Goal: Book appointment/travel/reservation

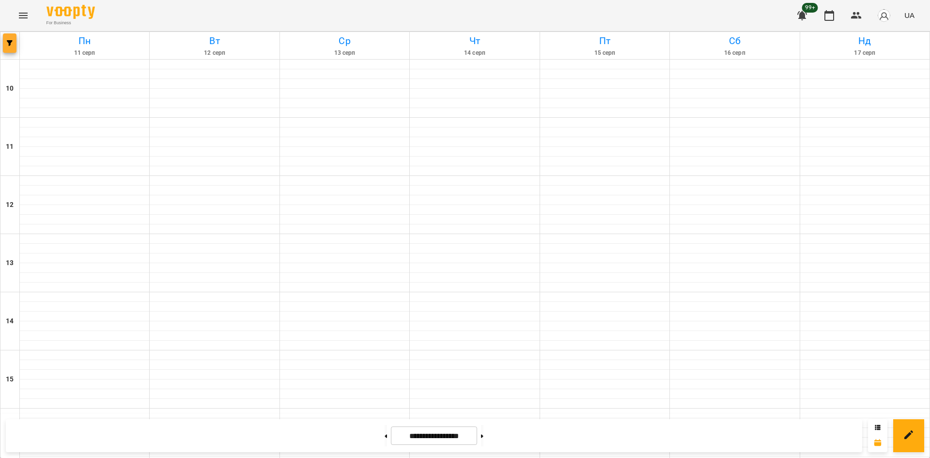
click at [10, 50] on button "button" at bounding box center [10, 42] width 14 height 19
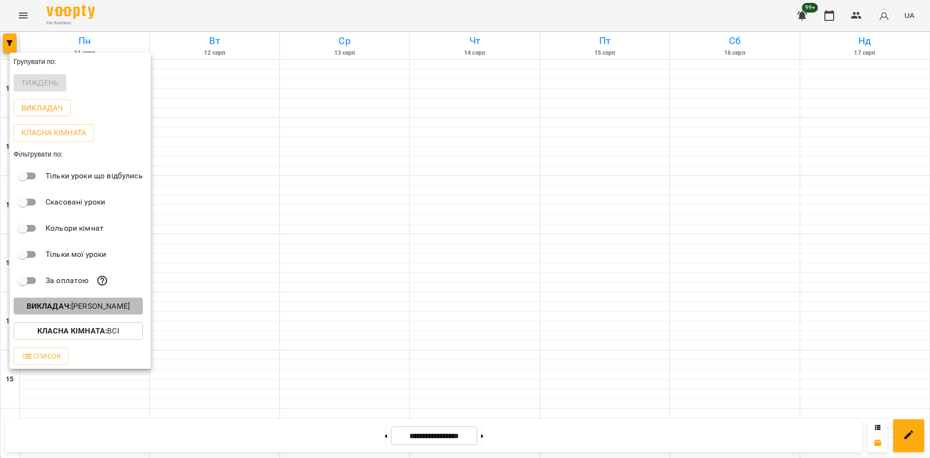
click at [117, 308] on p "Викладач : Микита Пономарьов" at bounding box center [78, 306] width 103 height 12
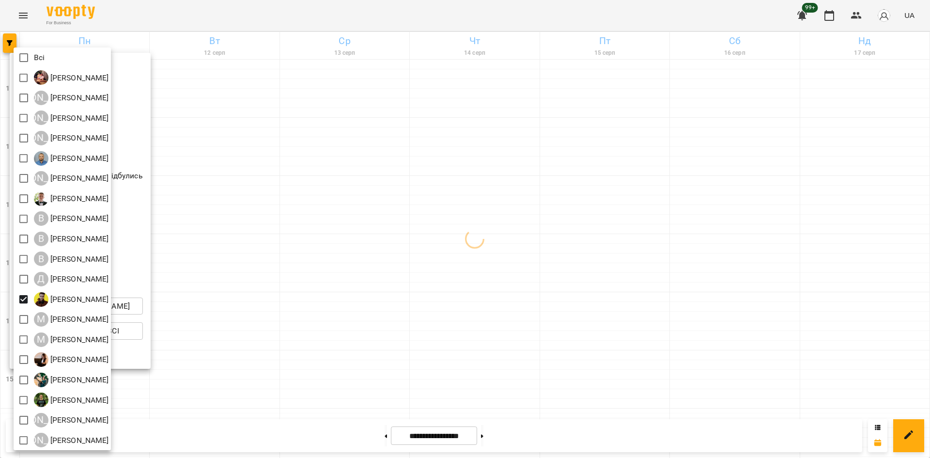
click at [314, 351] on div at bounding box center [465, 229] width 930 height 458
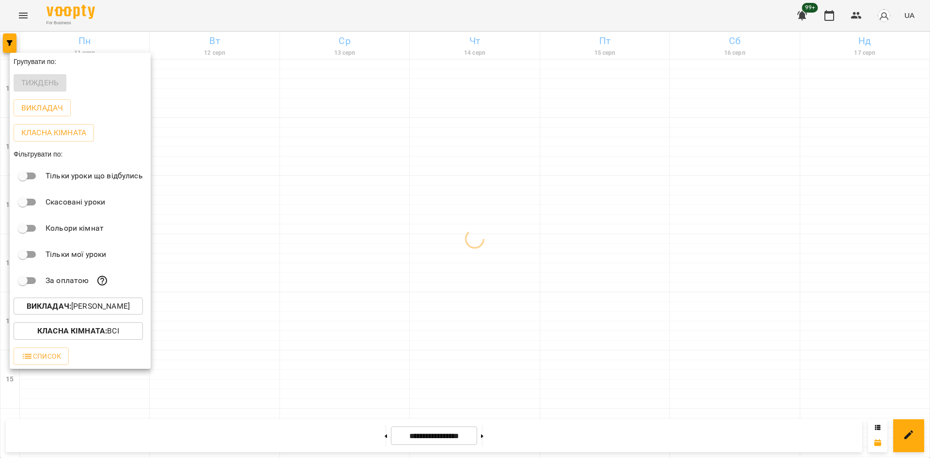
click at [302, 254] on div at bounding box center [465, 229] width 930 height 458
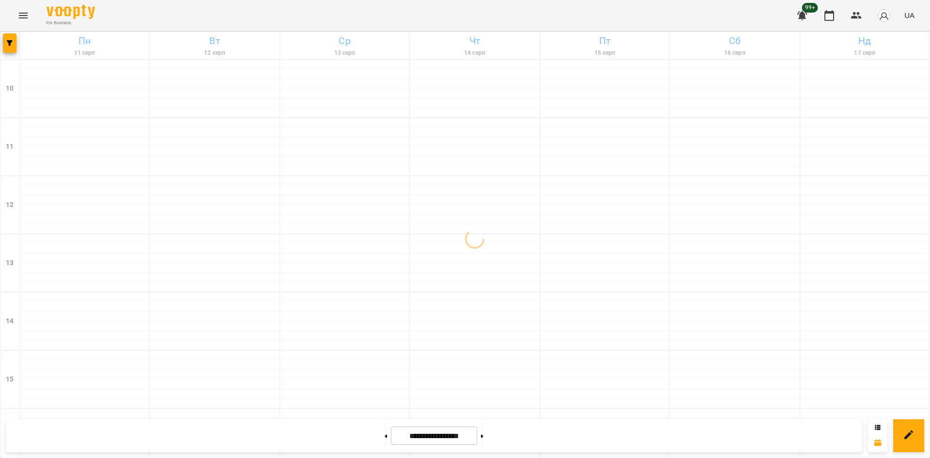
scroll to position [401, 0]
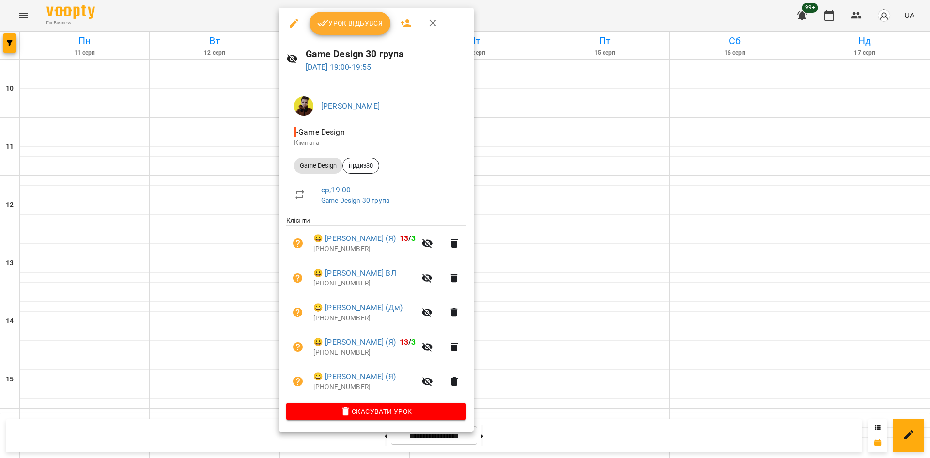
click at [228, 219] on div at bounding box center [465, 229] width 930 height 458
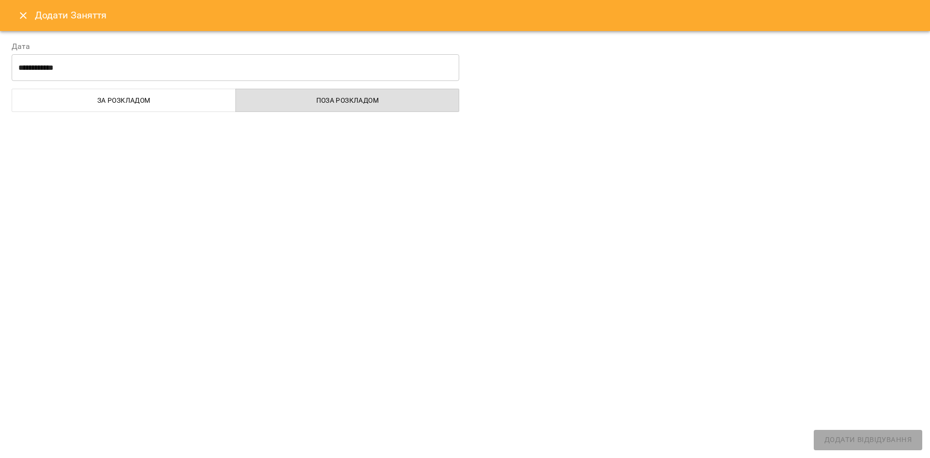
select select
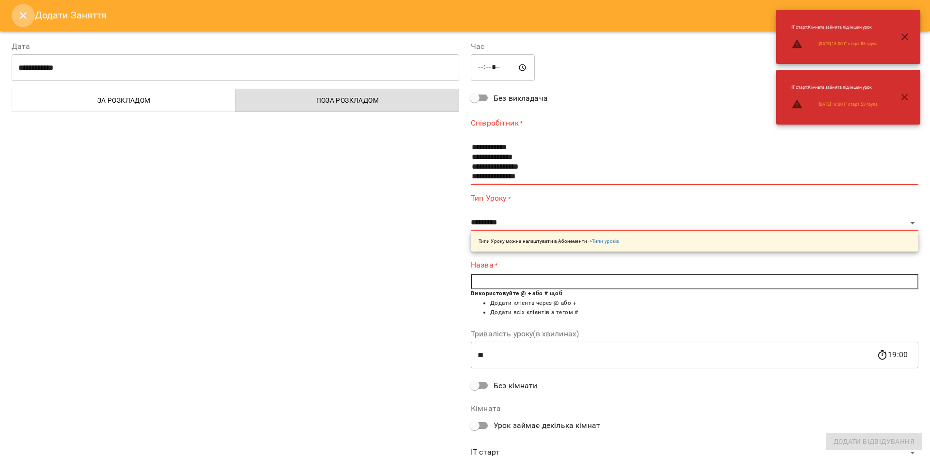
click at [20, 16] on icon "Close" at bounding box center [23, 16] width 12 height 12
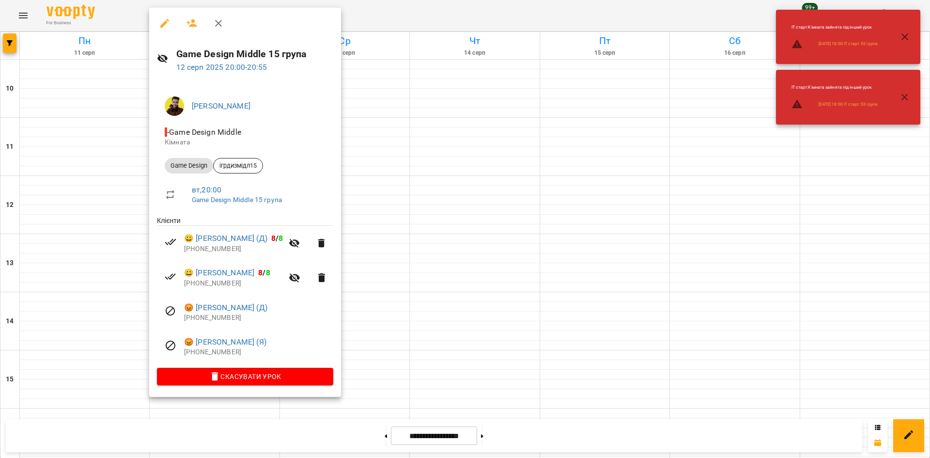
click at [111, 302] on div at bounding box center [465, 229] width 930 height 458
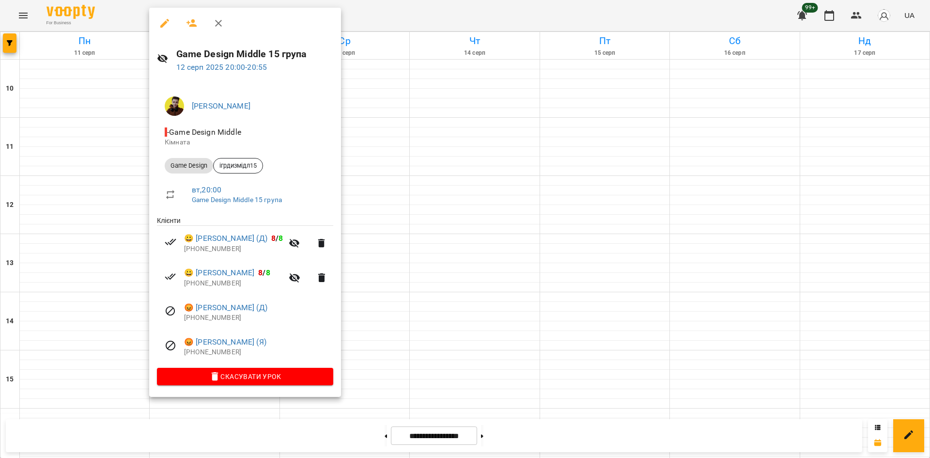
click at [127, 278] on div at bounding box center [465, 229] width 930 height 458
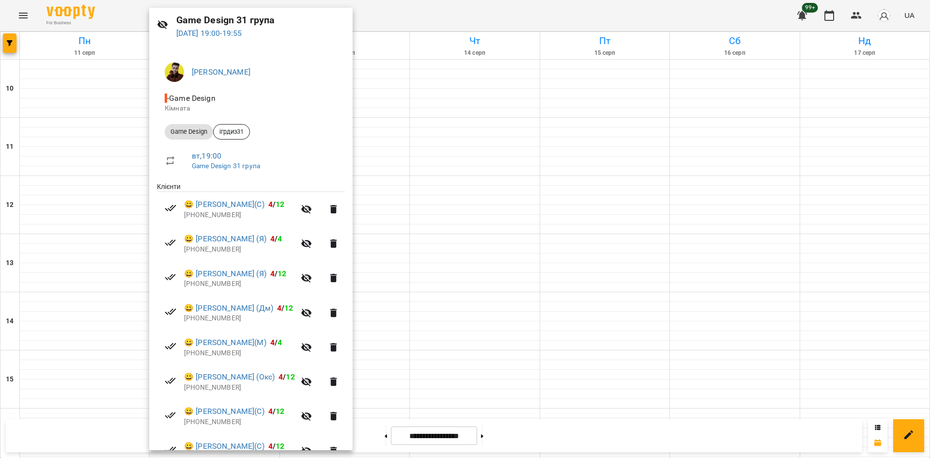
scroll to position [48, 0]
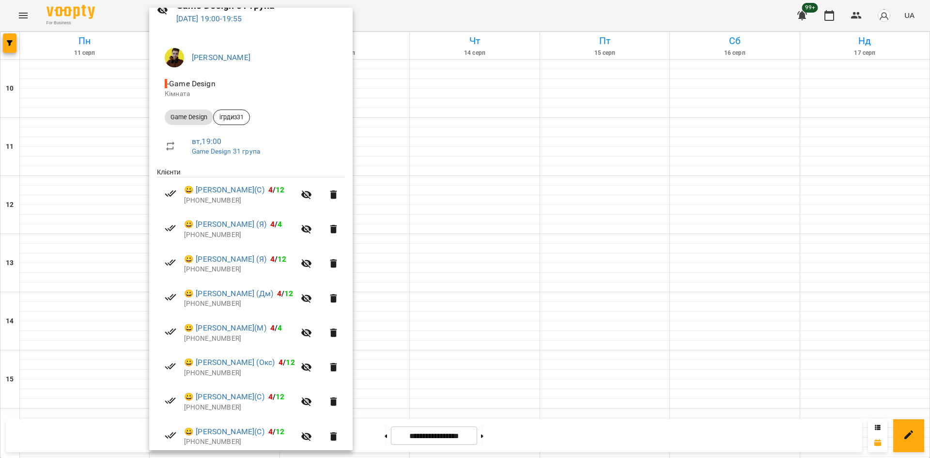
click at [59, 276] on div at bounding box center [465, 229] width 930 height 458
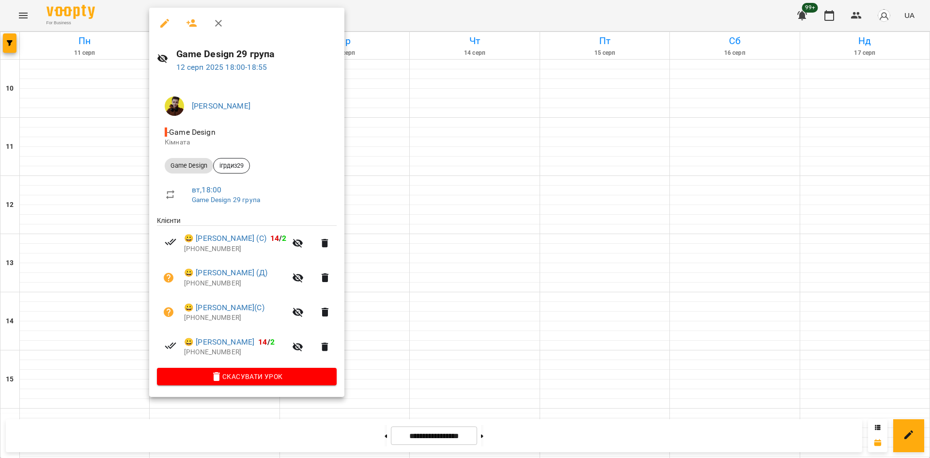
click at [472, 367] on div at bounding box center [465, 229] width 930 height 458
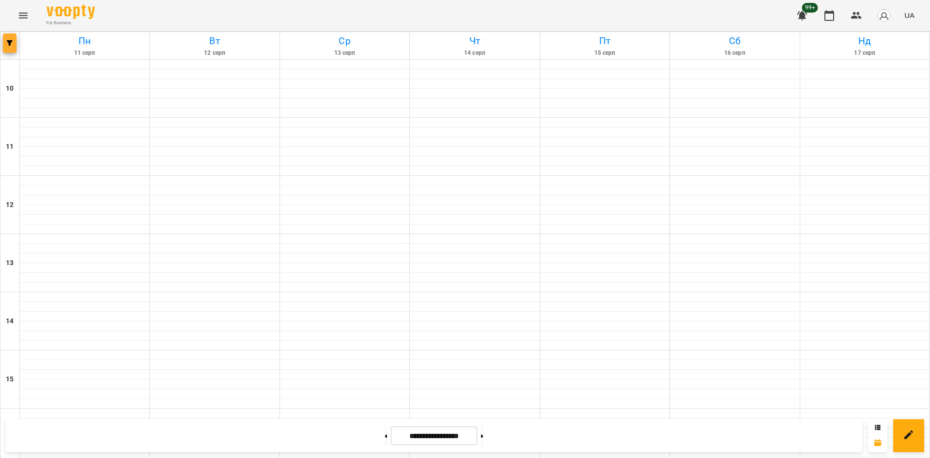
click at [9, 36] on button "button" at bounding box center [10, 42] width 14 height 19
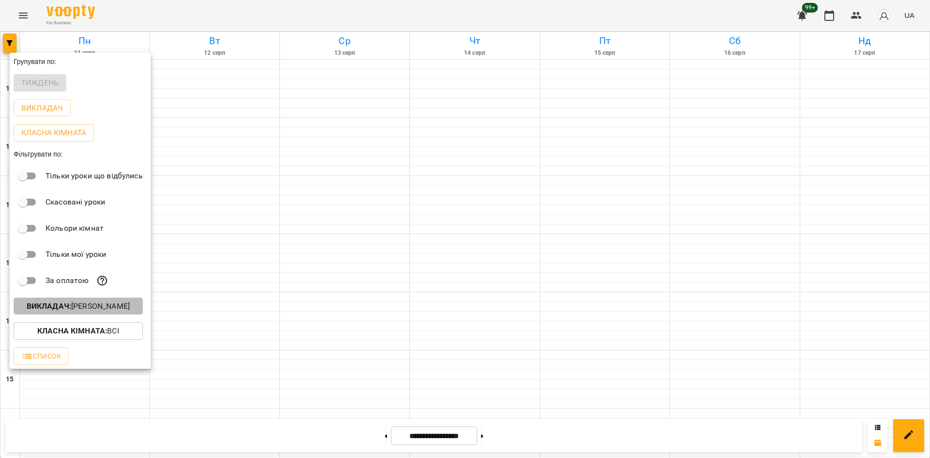
click at [114, 305] on p "Викладач : Денис Пущало" at bounding box center [78, 306] width 103 height 12
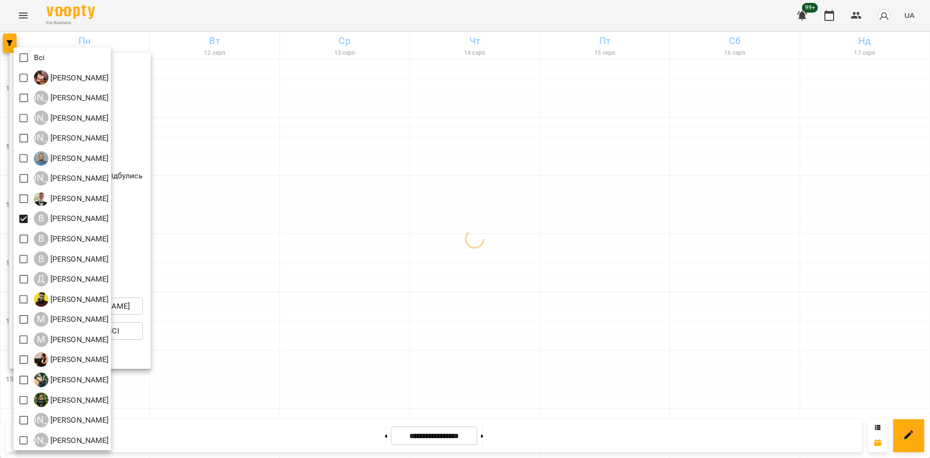
click at [323, 368] on div at bounding box center [465, 229] width 930 height 458
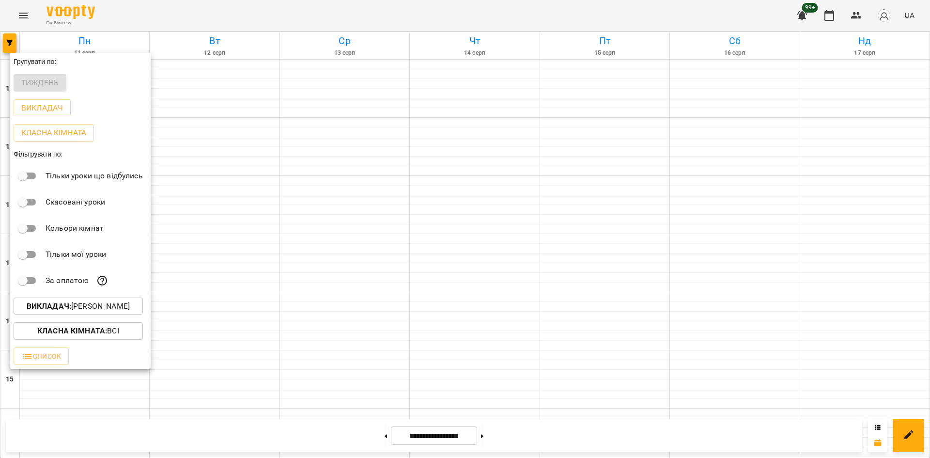
click at [480, 101] on div at bounding box center [465, 229] width 930 height 458
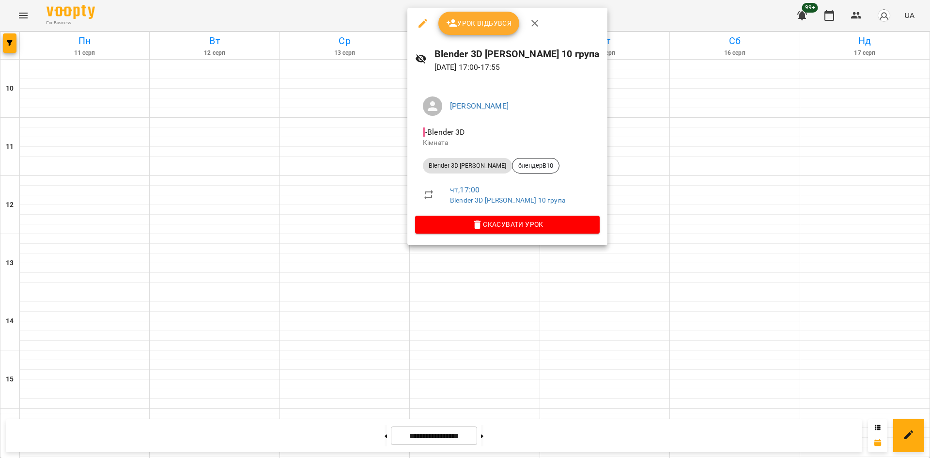
click at [302, 178] on div at bounding box center [465, 229] width 930 height 458
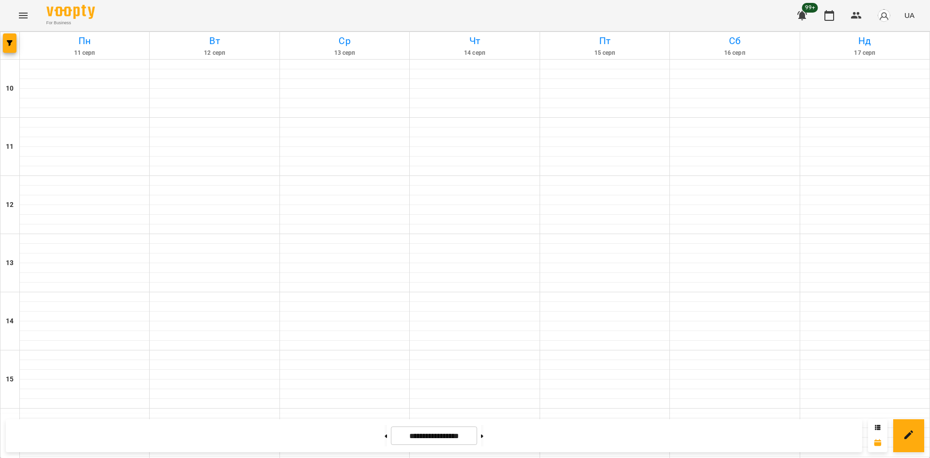
scroll to position [353, 0]
